Goal: Information Seeking & Learning: Learn about a topic

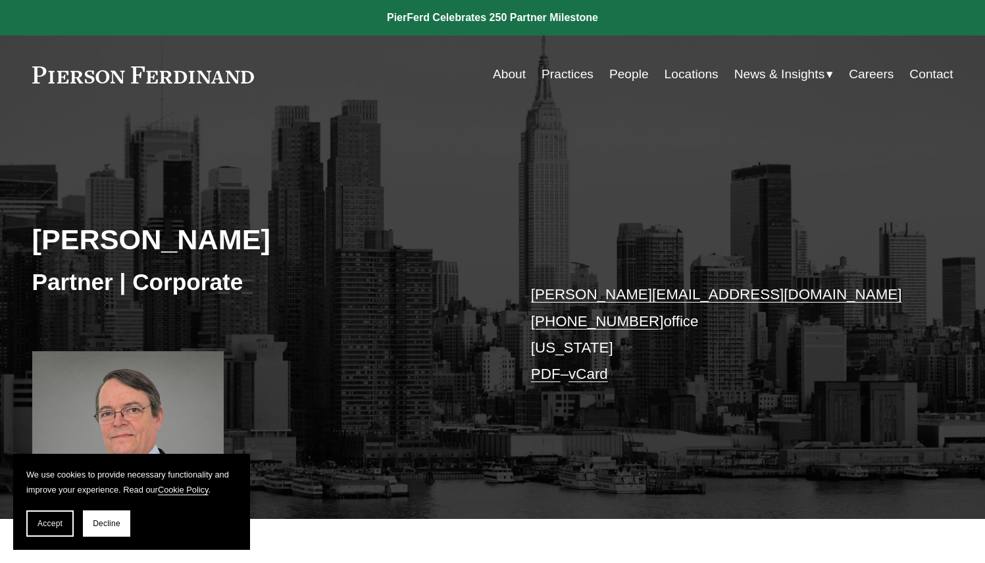
scroll to position [395, 0]
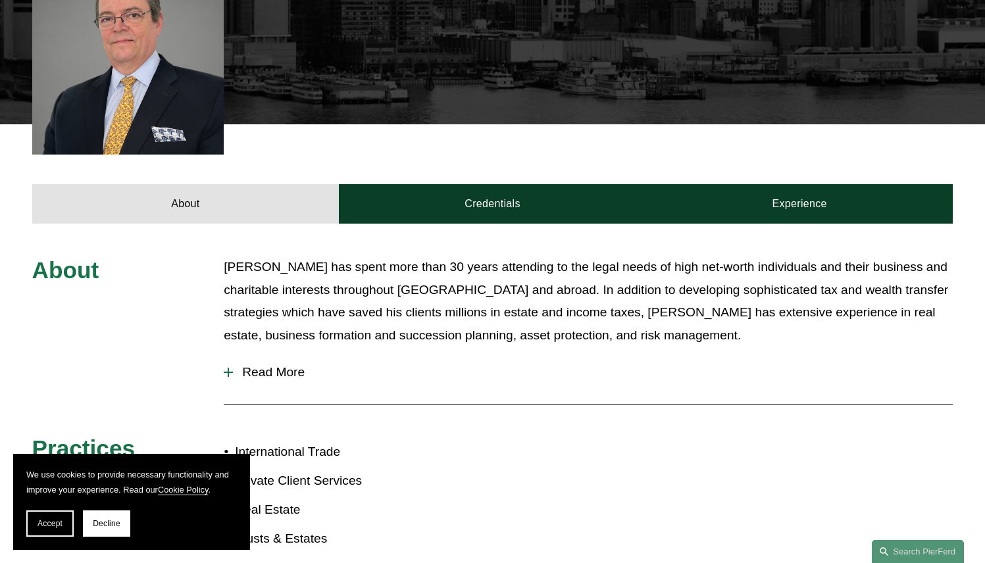
drag, startPoint x: 343, startPoint y: 304, endPoint x: 326, endPoint y: 305, distance: 17.1
click at [343, 304] on p "Mr. Briggs has spent more than 30 years attending to the legal needs of high ne…" at bounding box center [588, 301] width 729 height 91
click at [286, 367] on span "Read More" at bounding box center [593, 372] width 720 height 14
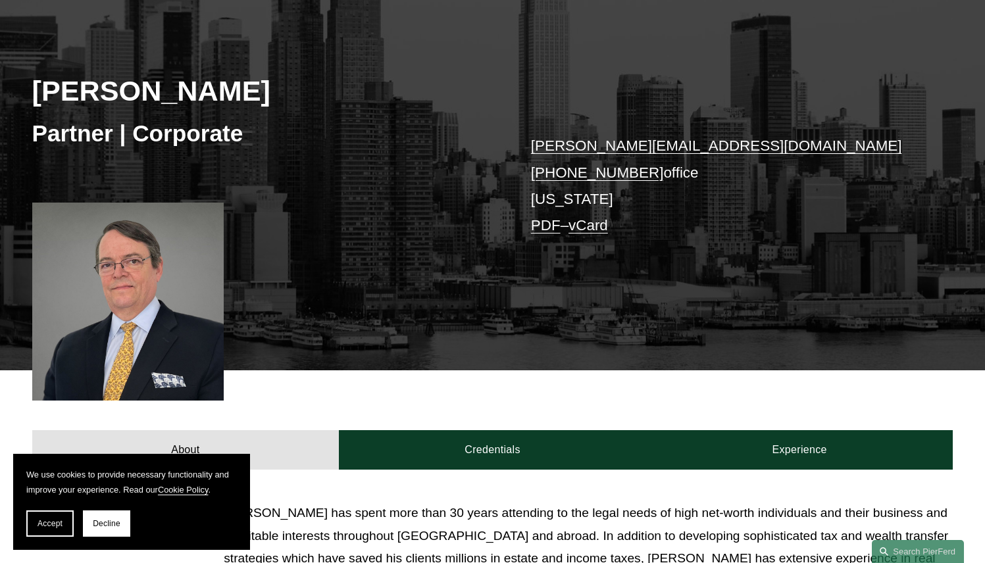
scroll to position [132, 0]
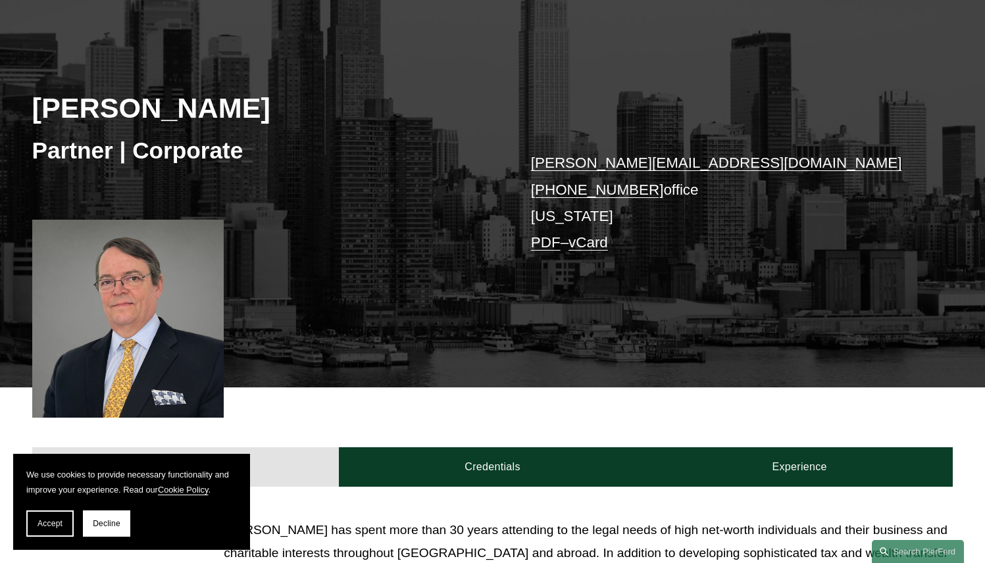
drag, startPoint x: 223, startPoint y: 103, endPoint x: 7, endPoint y: 109, distance: 215.8
click at [7, 109] on div "Lincoln W. Briggs Partner | Corporate lincoln.briggs@pierferd.com +1.917.518.33…" at bounding box center [492, 200] width 985 height 376
copy h2 "Lincoln W. Briggs"
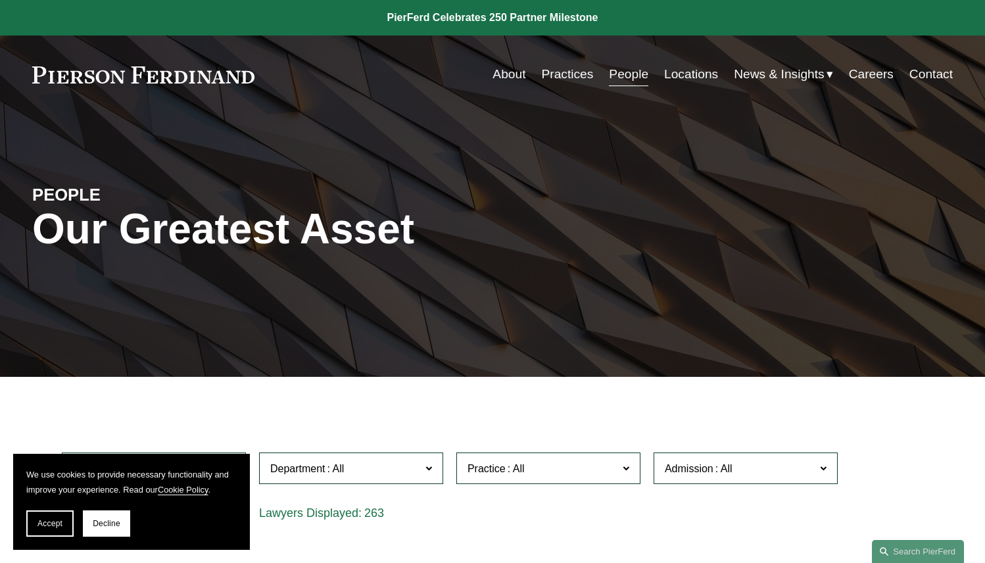
click at [612, 72] on link "People" at bounding box center [628, 74] width 39 height 25
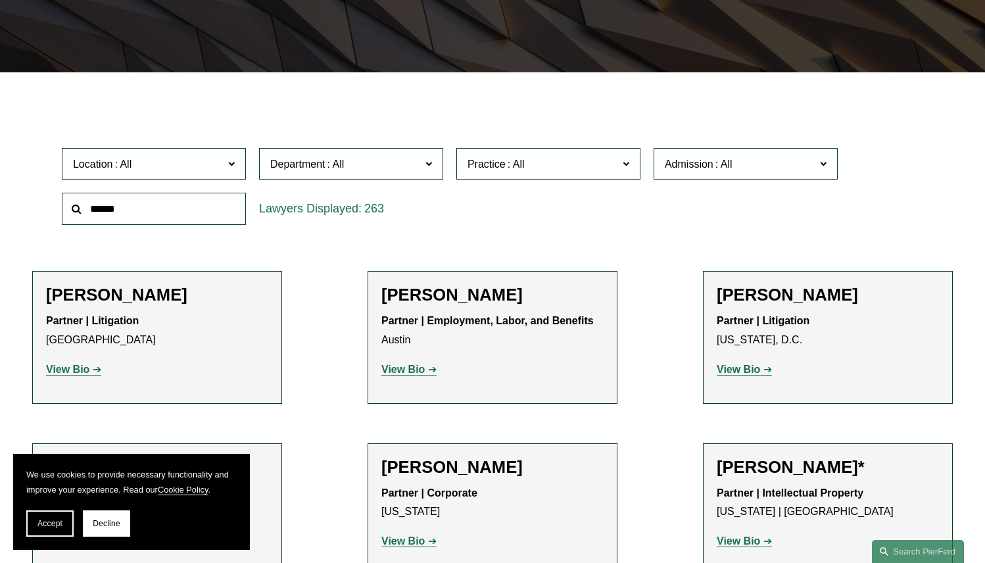
scroll to position [329, 0]
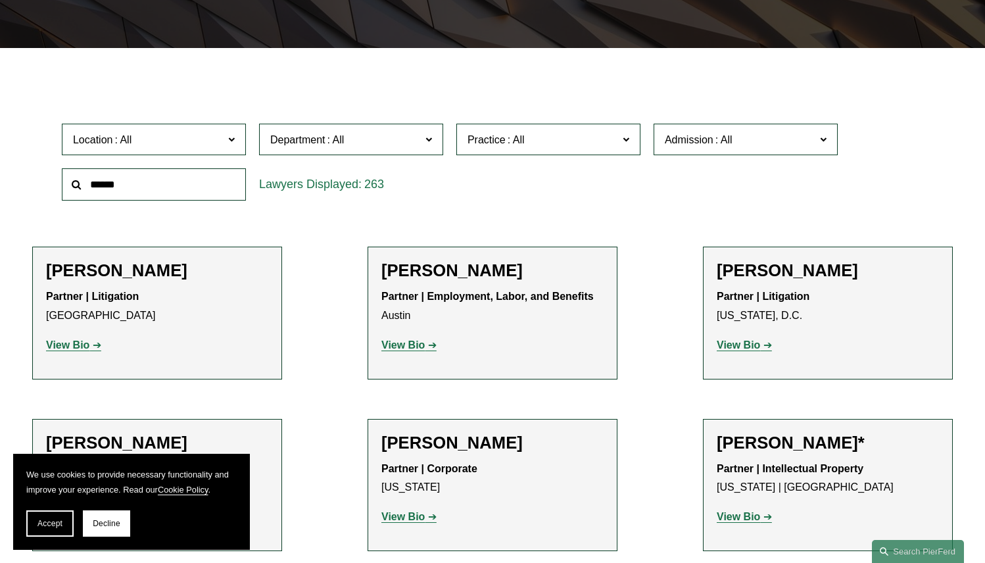
click at [167, 193] on input "text" at bounding box center [154, 184] width 184 height 32
type input "*******"
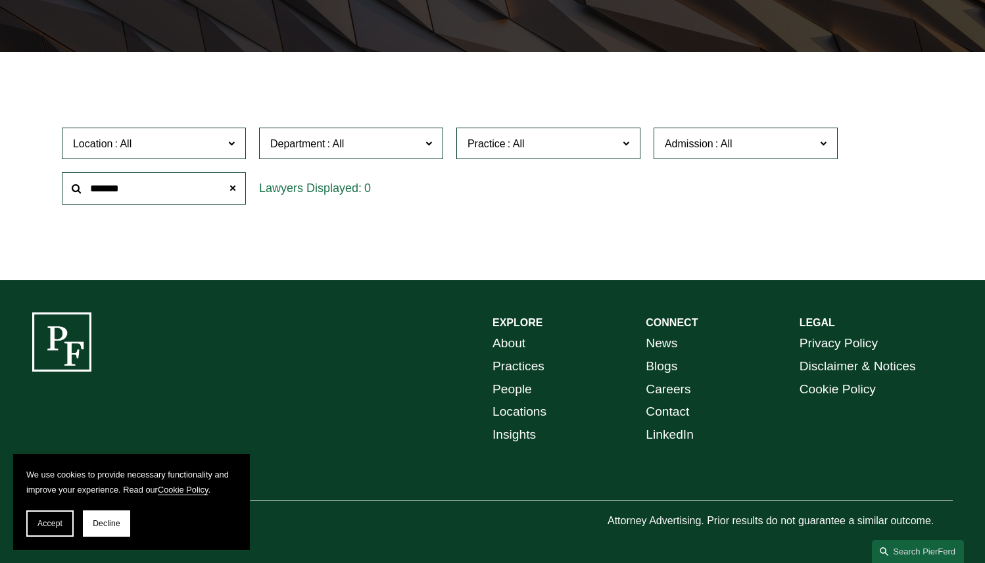
scroll to position [326, 0]
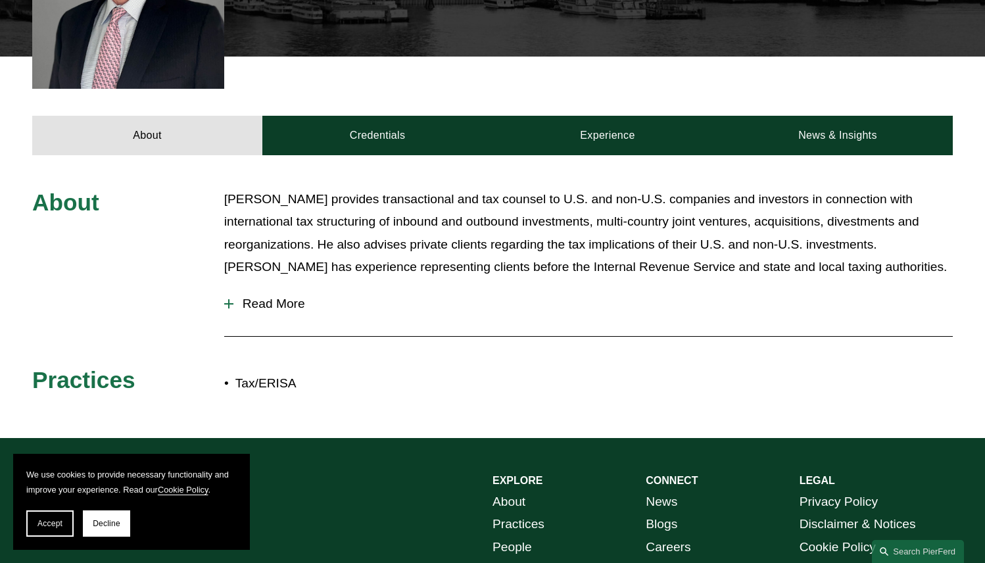
scroll to position [526, 0]
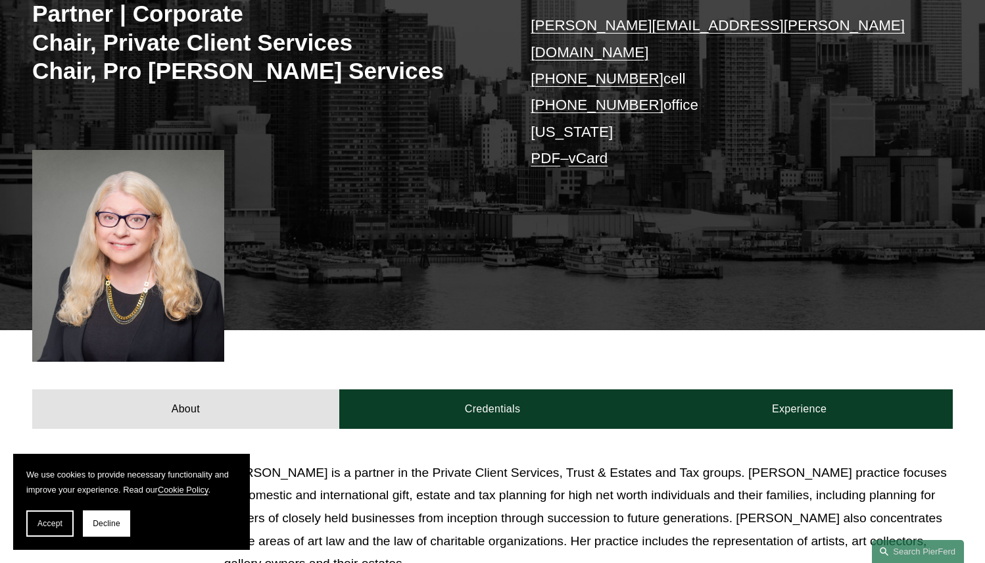
scroll to position [329, 0]
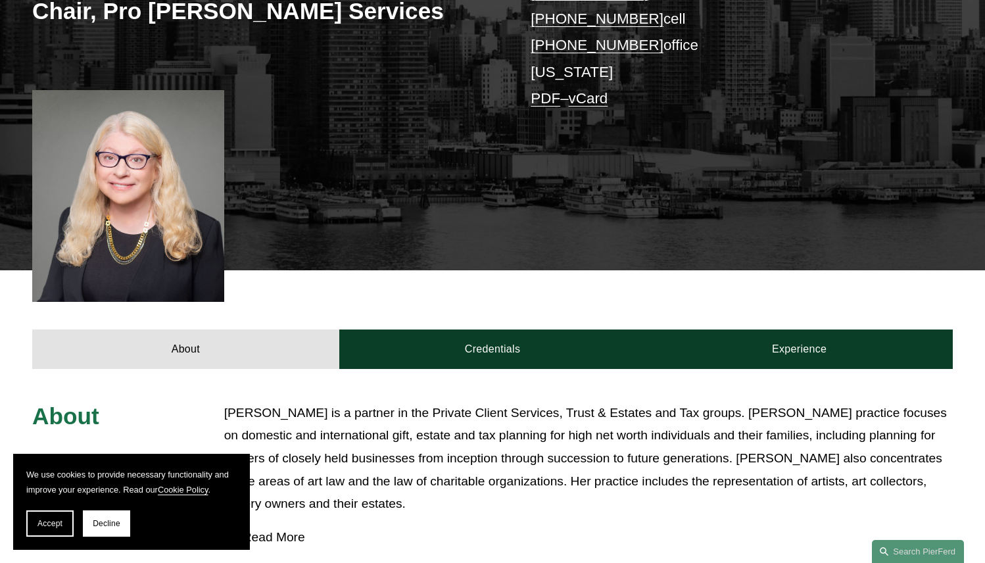
click at [347, 408] on p "[PERSON_NAME] is a partner in the Private Client Services, Trust & Estates and …" at bounding box center [588, 459] width 729 height 114
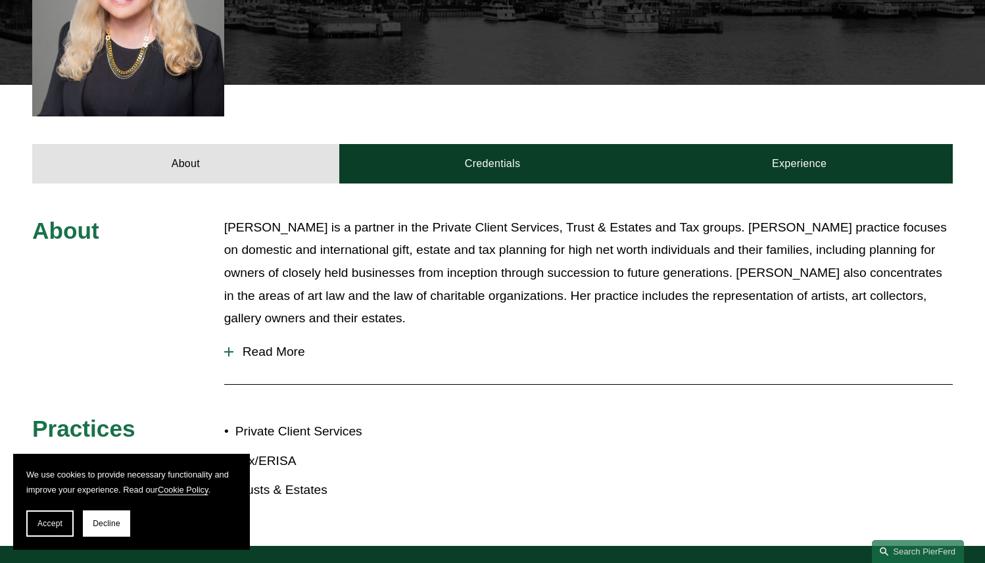
scroll to position [526, 0]
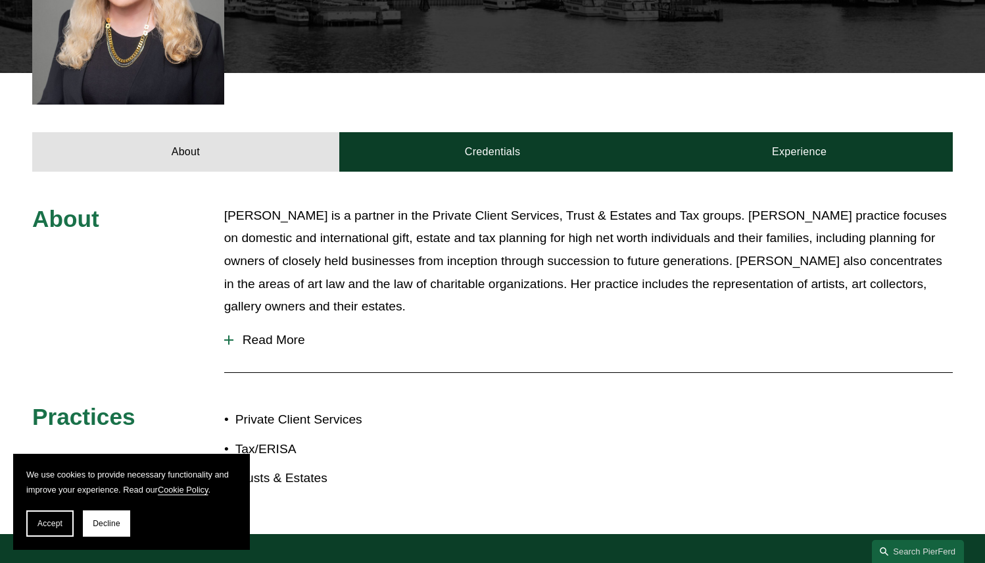
click at [278, 323] on button "Read More" at bounding box center [588, 340] width 729 height 34
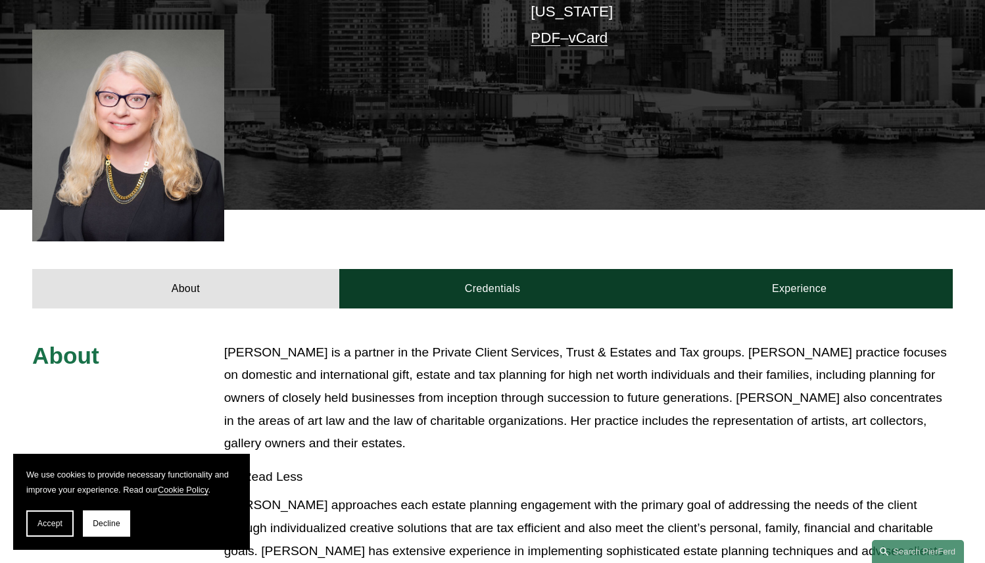
scroll to position [349, 0]
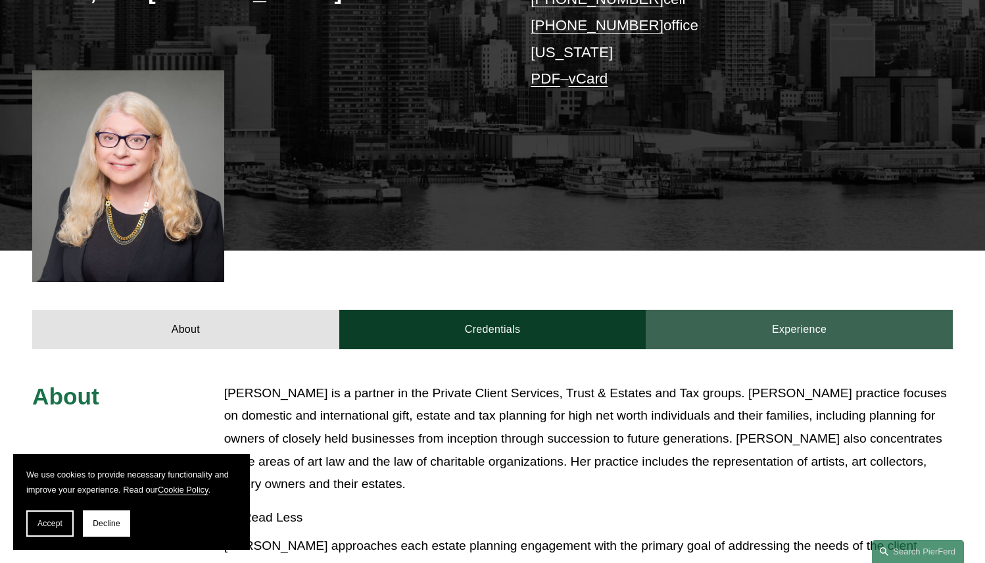
click at [804, 310] on link "Experience" at bounding box center [799, 329] width 307 height 39
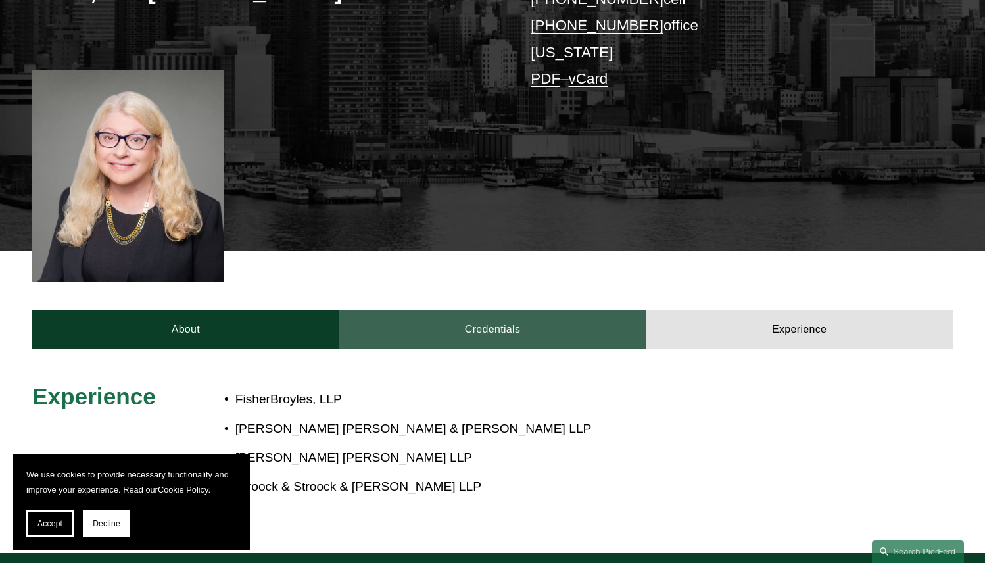
click at [535, 312] on link "Credentials" at bounding box center [492, 329] width 307 height 39
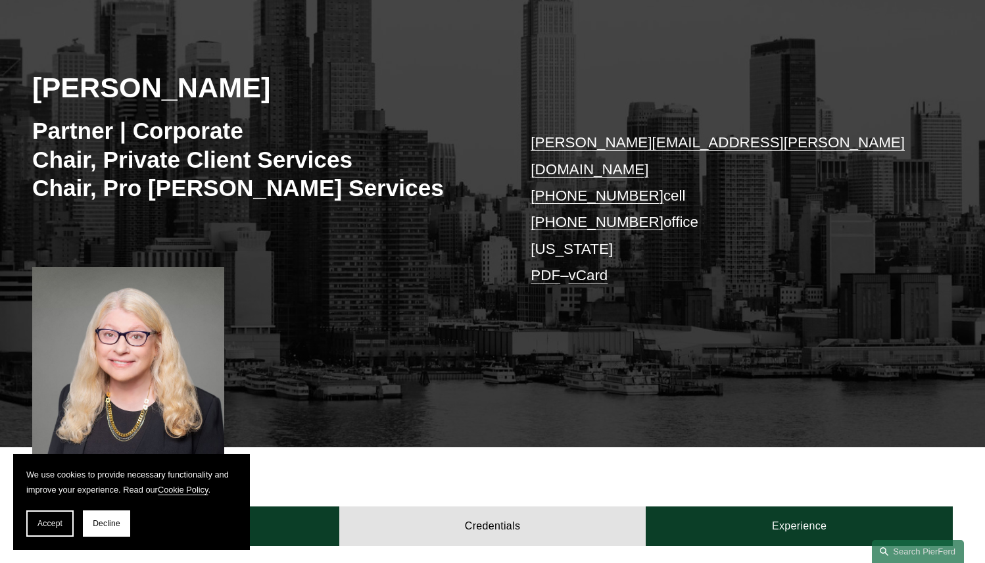
scroll to position [151, 0]
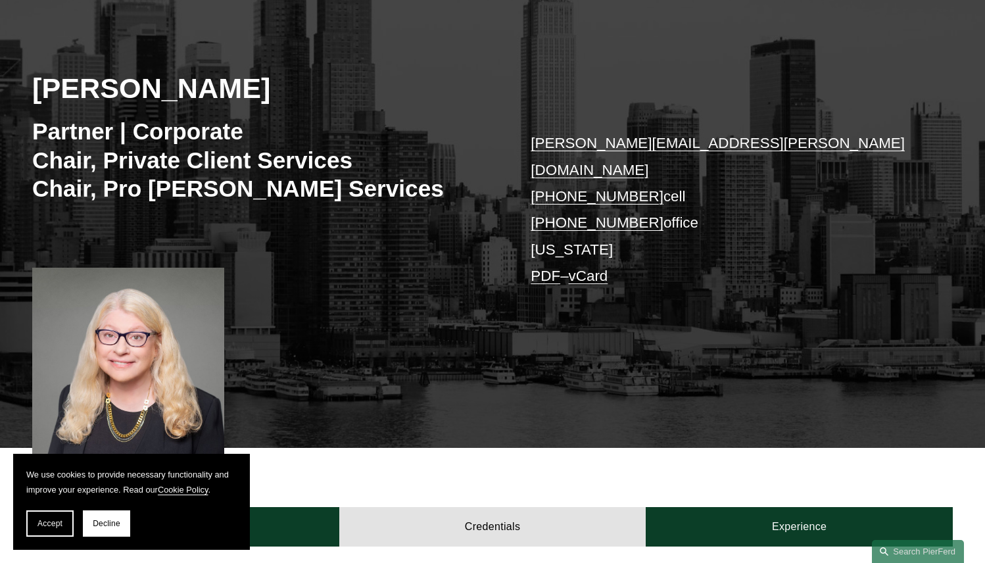
click at [433, 316] on div "[PERSON_NAME] Partner | Corporate Chair, Private Client Services Chair, Pro [PE…" at bounding box center [492, 220] width 985 height 456
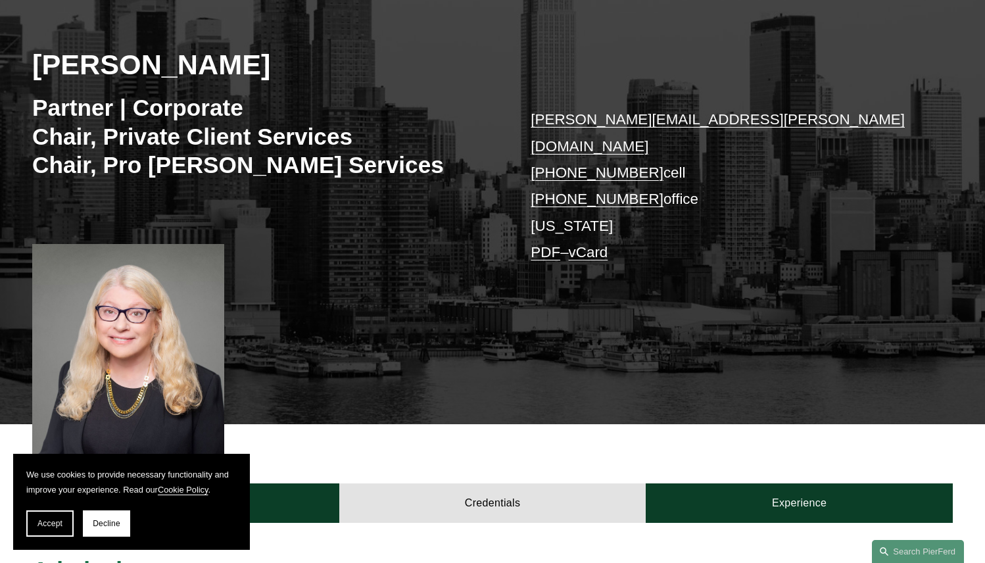
scroll to position [414, 0]
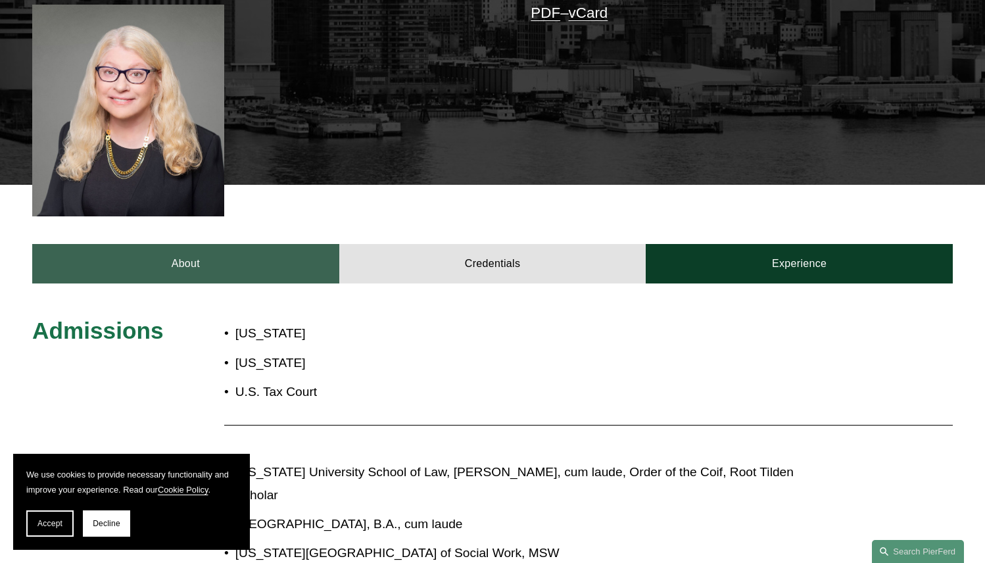
click at [205, 252] on link "About" at bounding box center [185, 263] width 307 height 39
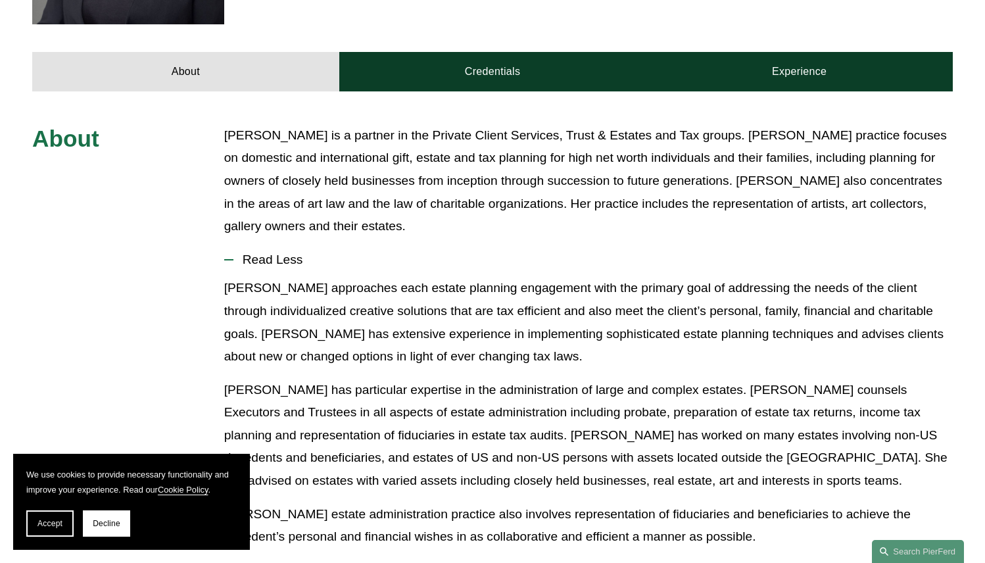
scroll to position [612, 0]
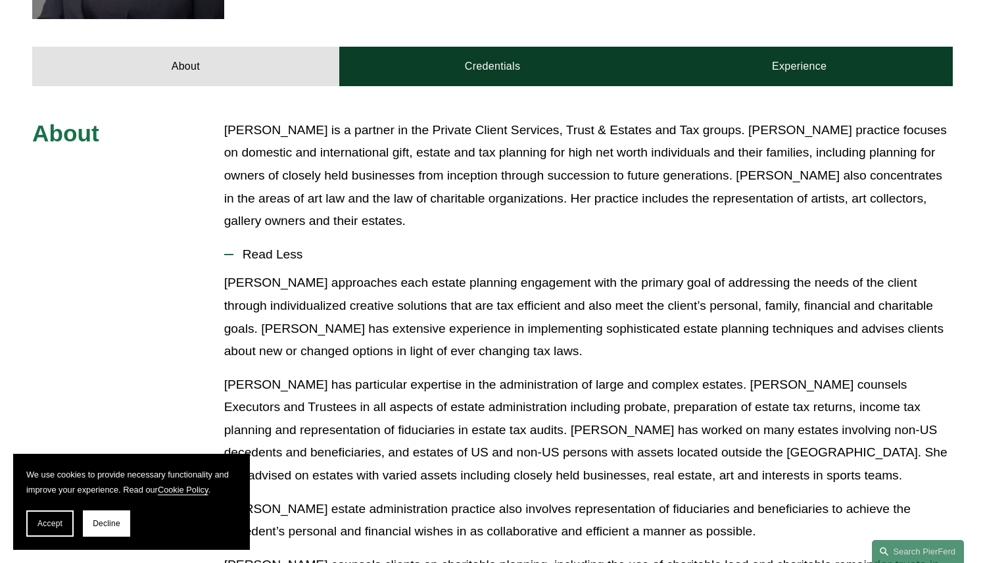
drag, startPoint x: 93, startPoint y: 249, endPoint x: 127, endPoint y: 272, distance: 40.9
click at [93, 249] on div "About [PERSON_NAME] is a partner in the Private Client Services, Trust & Estate…" at bounding box center [492, 456] width 985 height 674
